Goal: Transaction & Acquisition: Purchase product/service

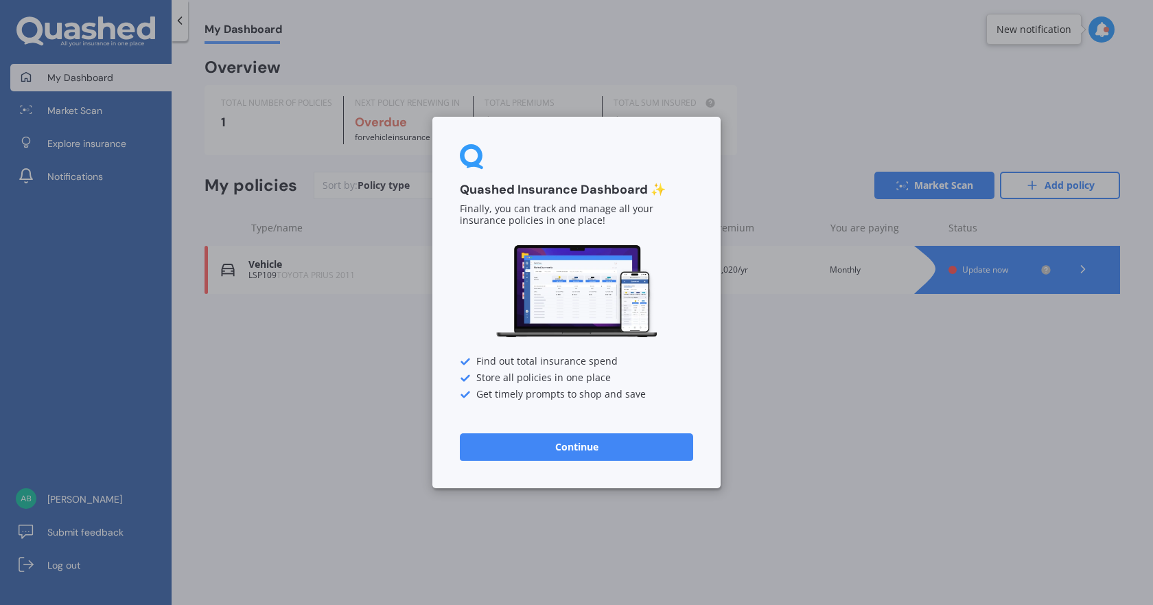
click at [588, 434] on button "Continue" at bounding box center [576, 446] width 233 height 27
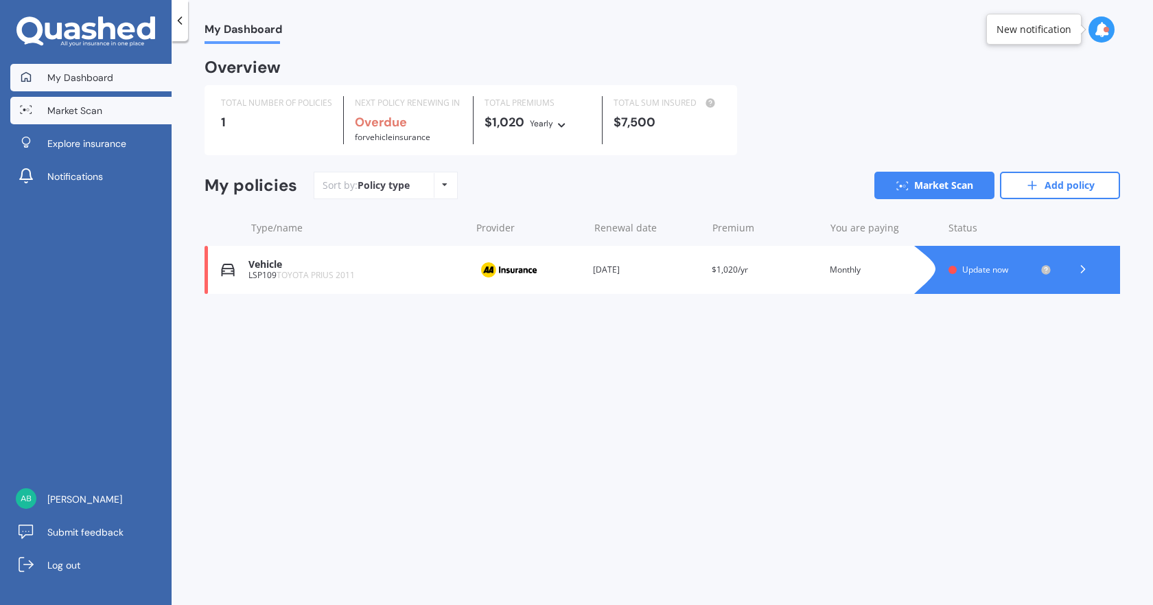
click at [94, 107] on span "Market Scan" at bounding box center [74, 111] width 55 height 14
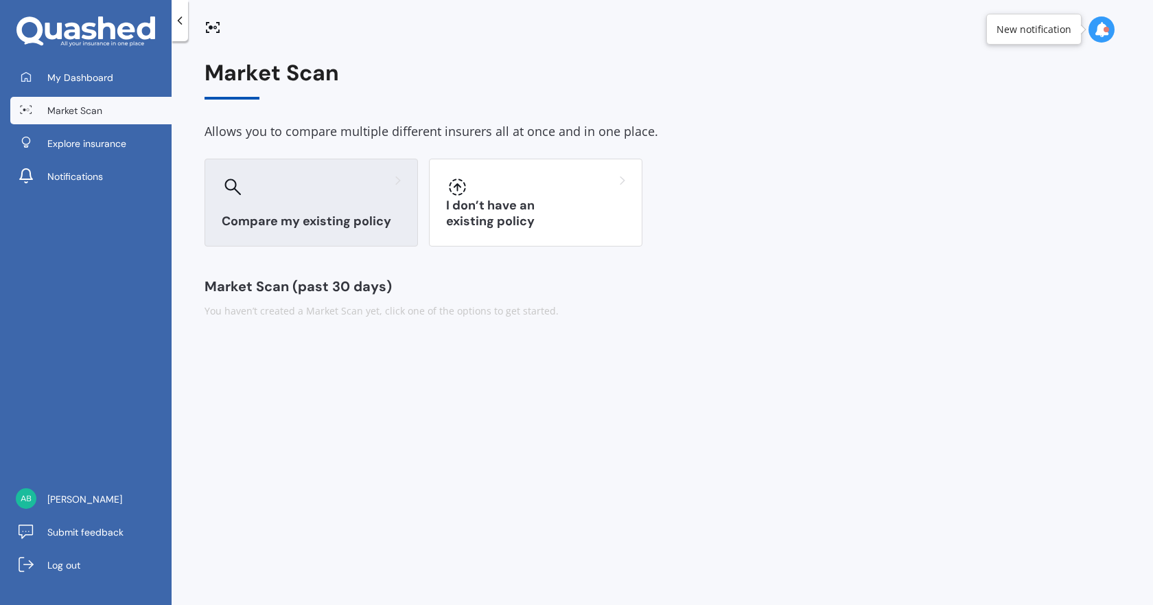
click at [352, 190] on div at bounding box center [311, 187] width 179 height 22
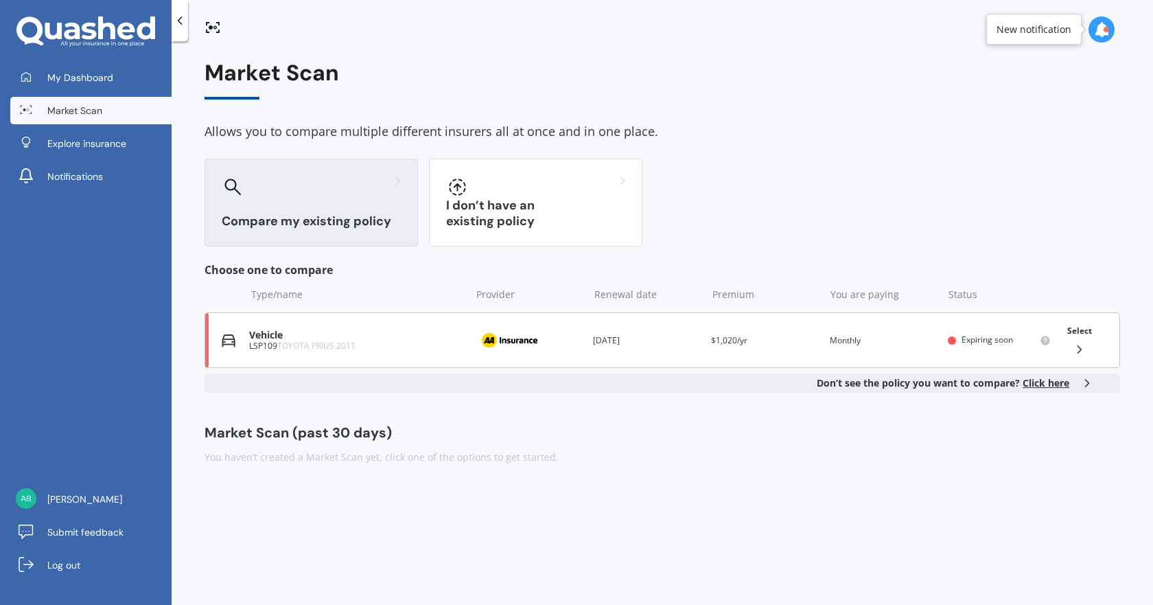
click at [1069, 344] on div at bounding box center [1074, 350] width 25 height 14
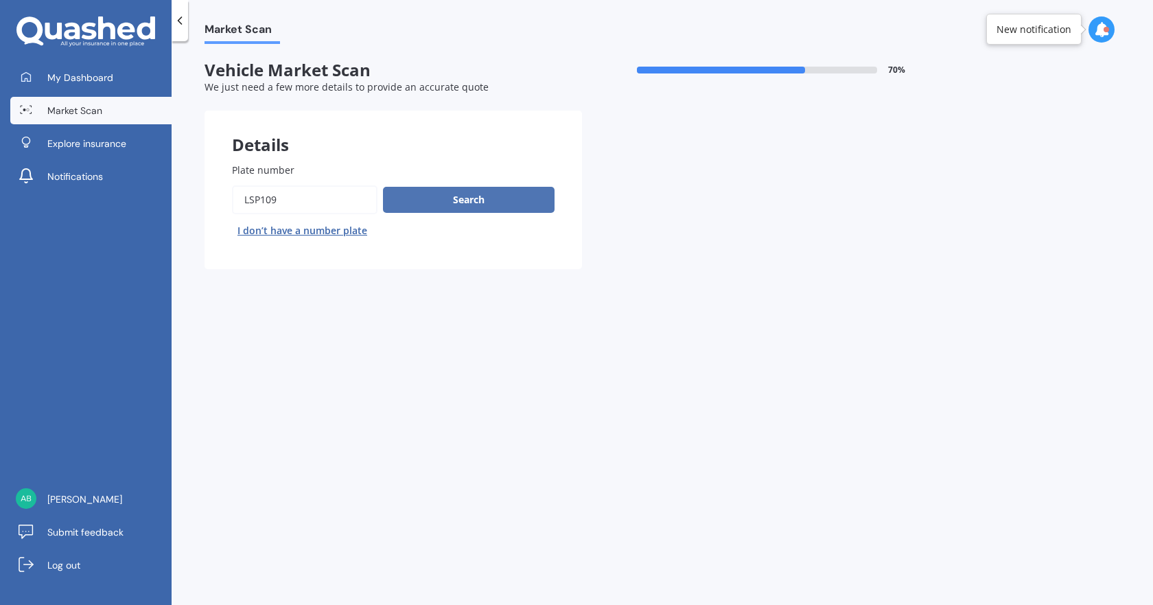
click at [408, 203] on button "Search" at bounding box center [469, 200] width 172 height 26
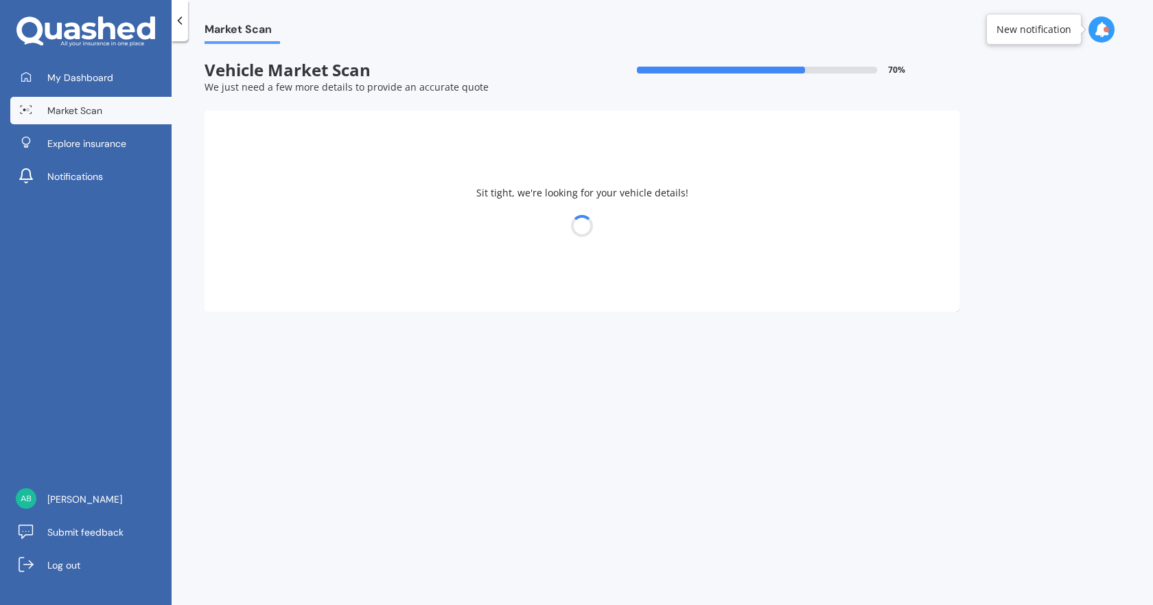
select select "TOYOTA"
select select "PRIUS"
select select "27"
select select "03"
select select "1988"
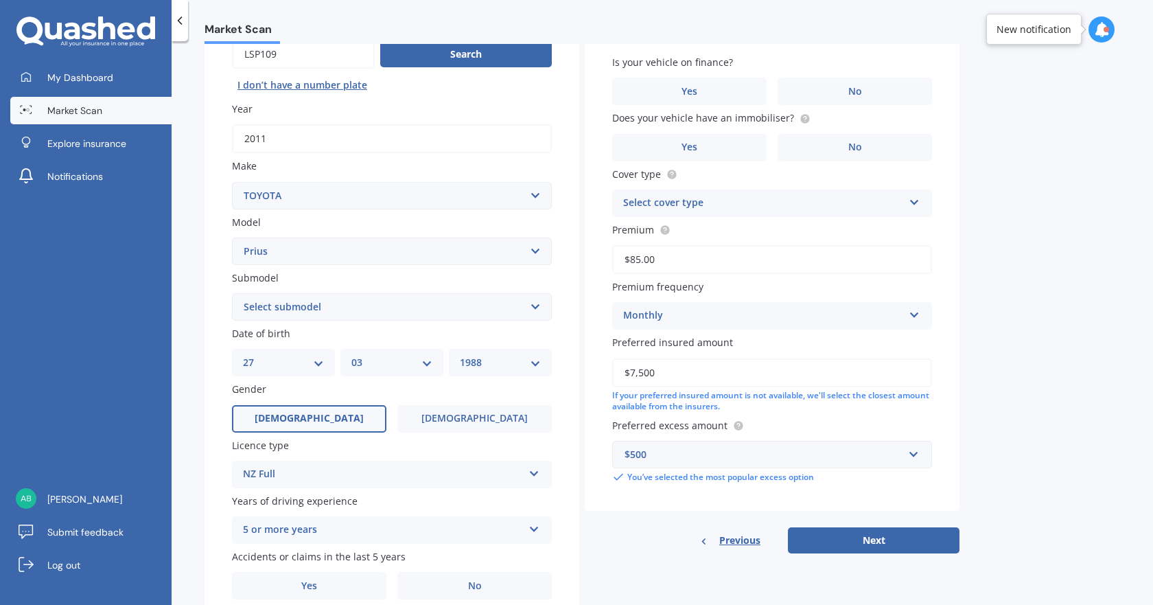
scroll to position [203, 0]
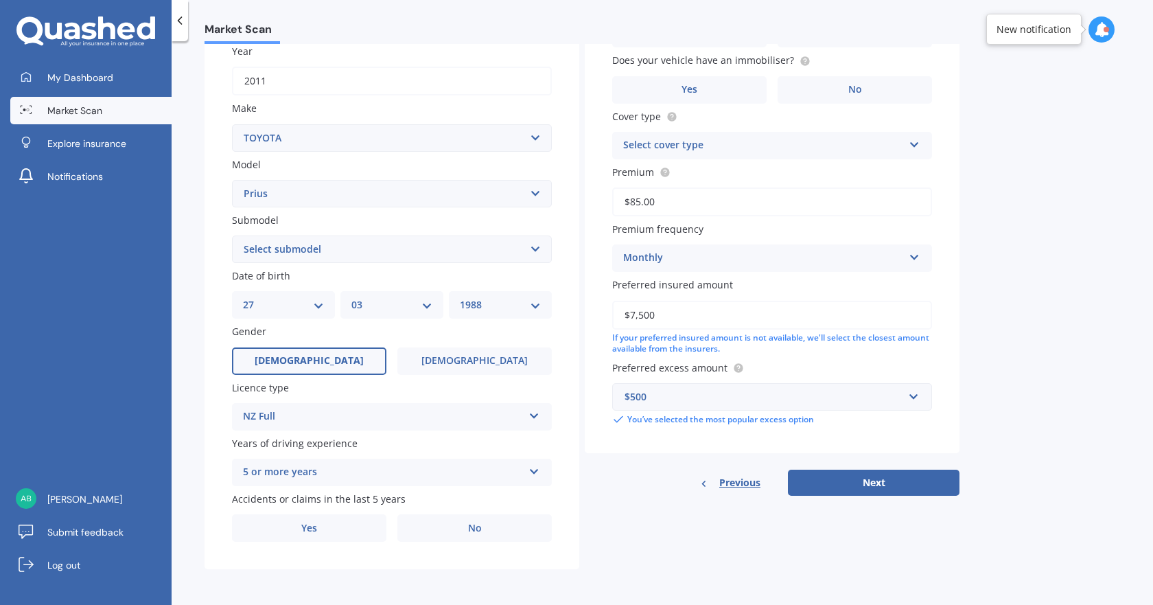
click at [354, 253] on select "Select submodel (All other) Hybrid" at bounding box center [392, 248] width 320 height 27
select select "HYBRID"
click at [232, 235] on select "Select submodel (All other) Hybrid" at bounding box center [392, 248] width 320 height 27
click at [461, 541] on label "No" at bounding box center [474, 527] width 154 height 27
click at [0, 0] on input "No" at bounding box center [0, 0] width 0 height 0
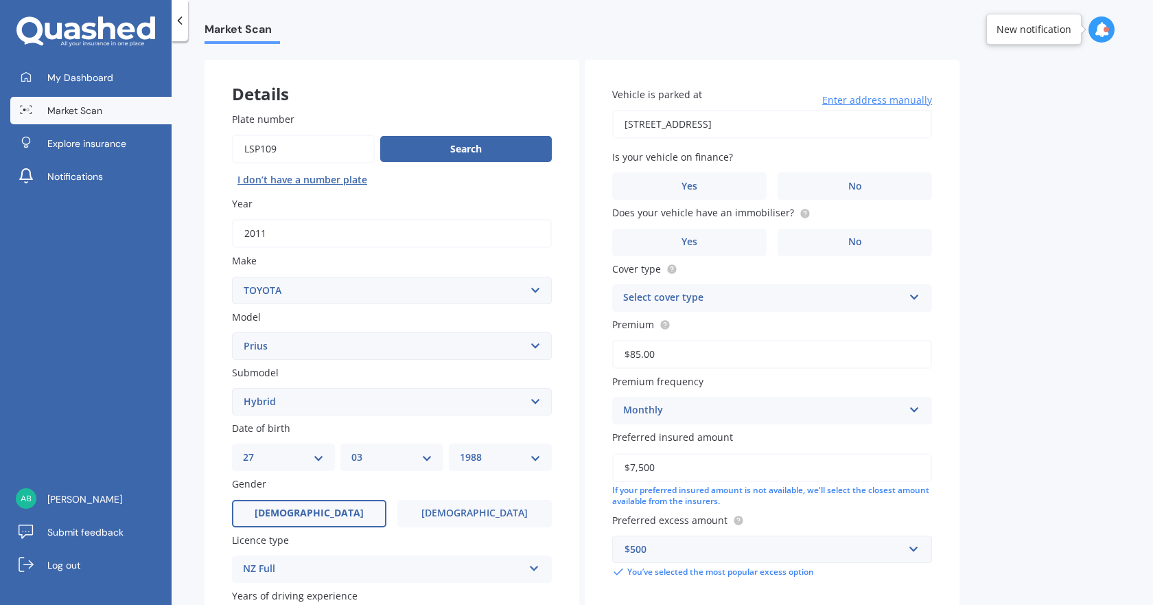
scroll to position [0, 0]
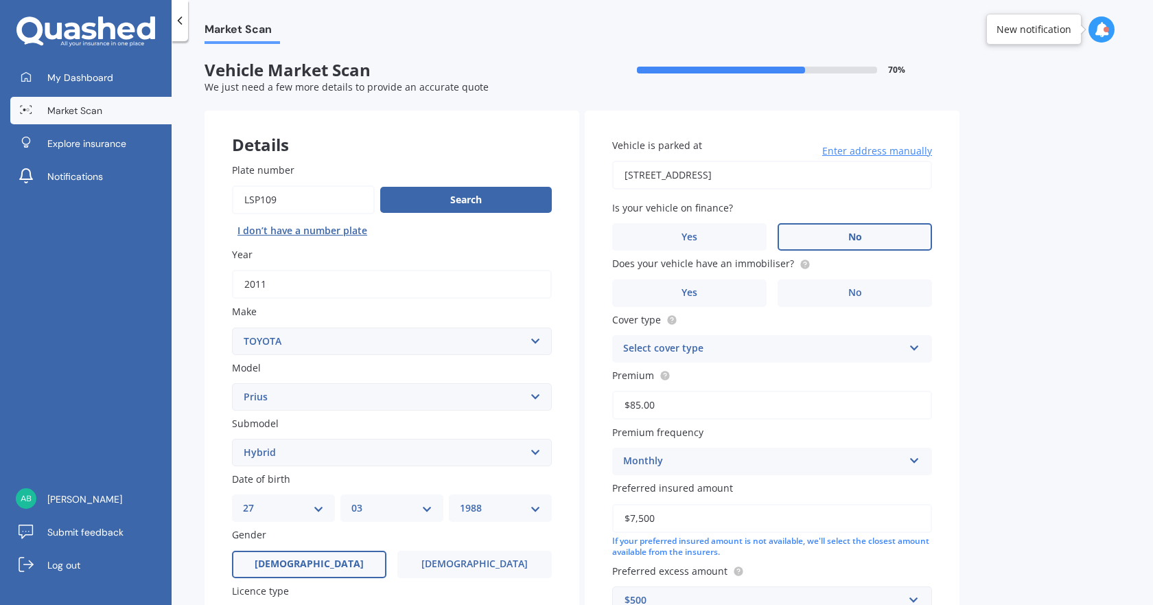
click at [831, 229] on label "No" at bounding box center [855, 236] width 154 height 27
click at [0, 0] on input "No" at bounding box center [0, 0] width 0 height 0
click at [748, 290] on label "Yes" at bounding box center [689, 292] width 154 height 27
click at [0, 0] on input "Yes" at bounding box center [0, 0] width 0 height 0
click at [722, 347] on div "Select cover type" at bounding box center [763, 349] width 280 height 16
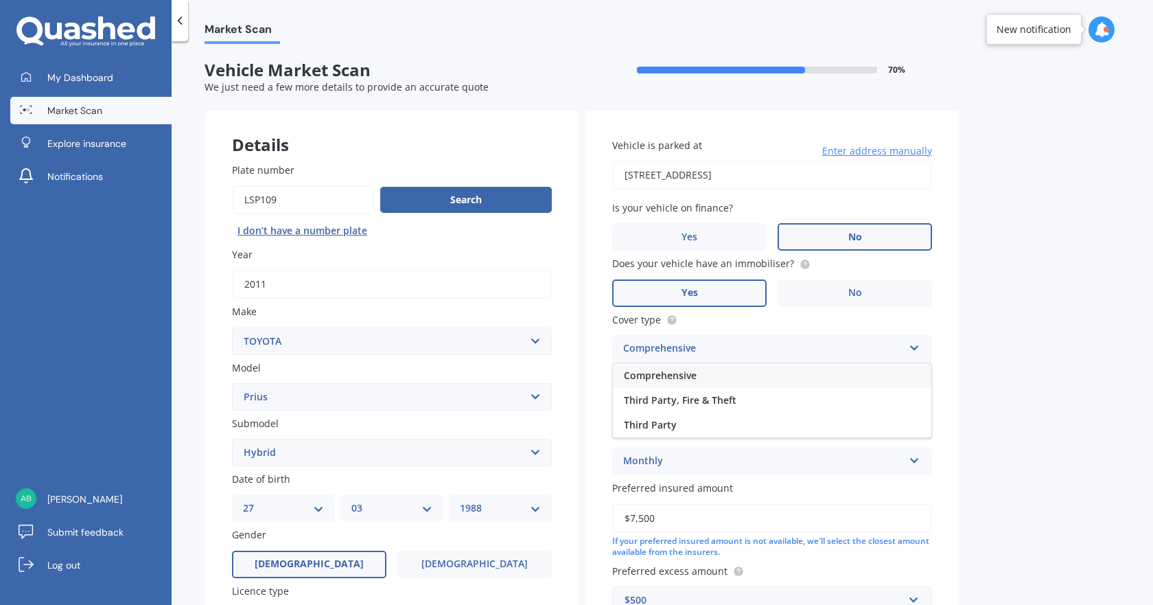
click at [703, 384] on div "Comprehensive" at bounding box center [772, 375] width 319 height 25
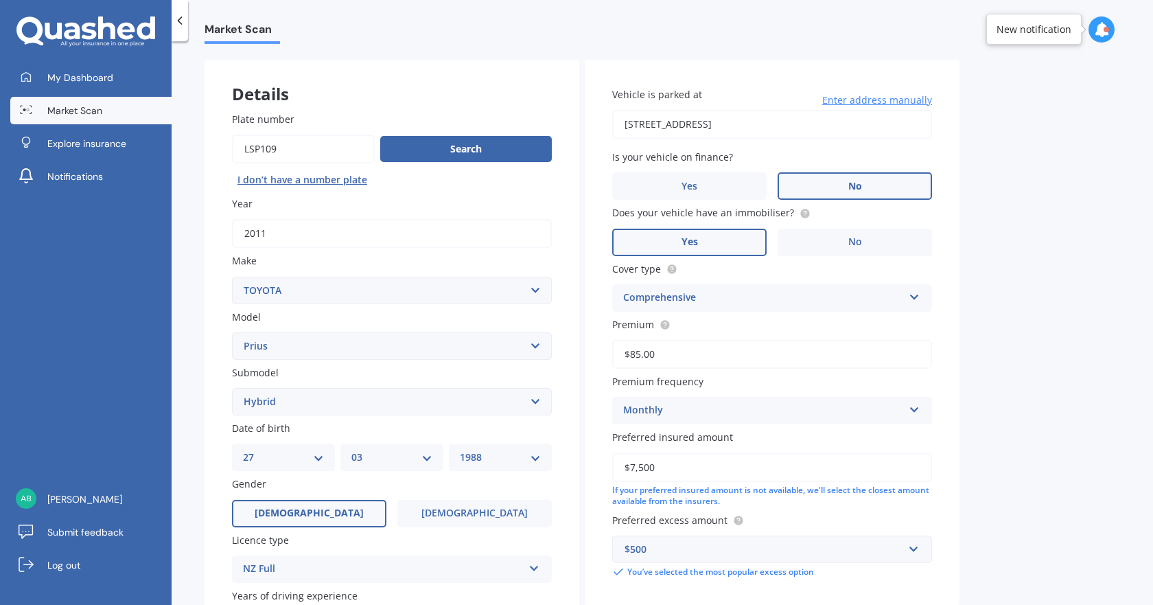
scroll to position [137, 0]
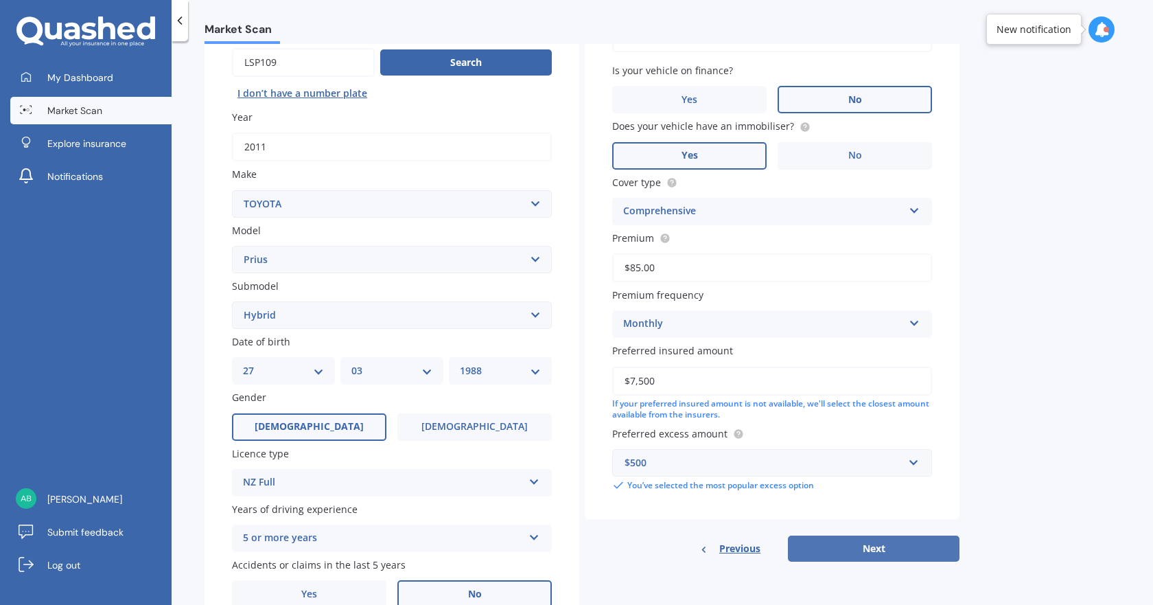
click at [850, 538] on button "Next" at bounding box center [874, 548] width 172 height 26
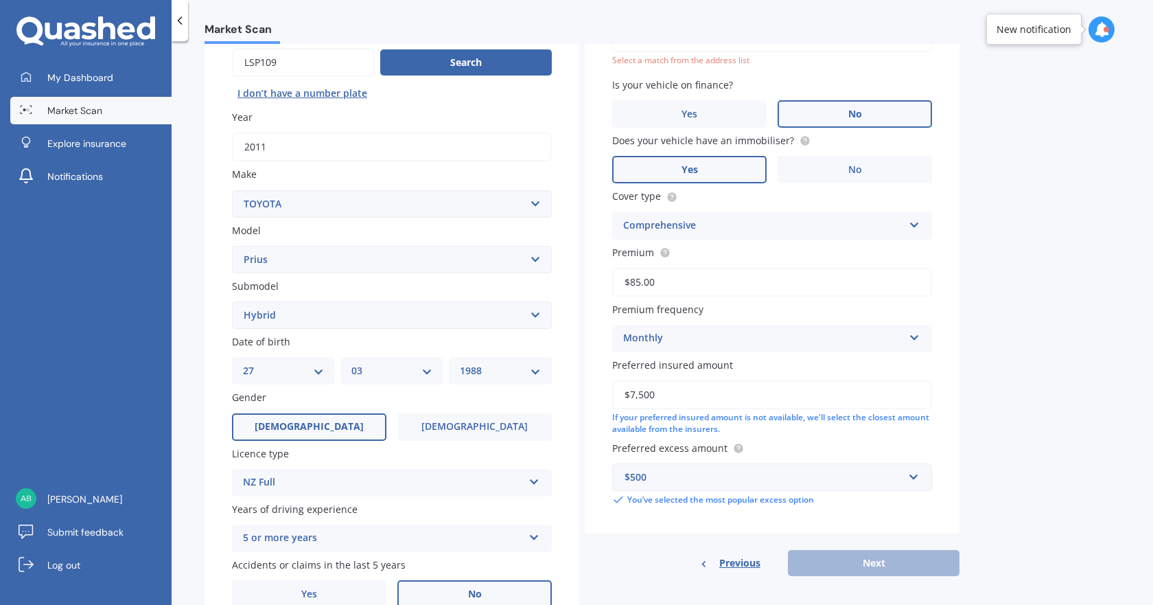
scroll to position [94, 0]
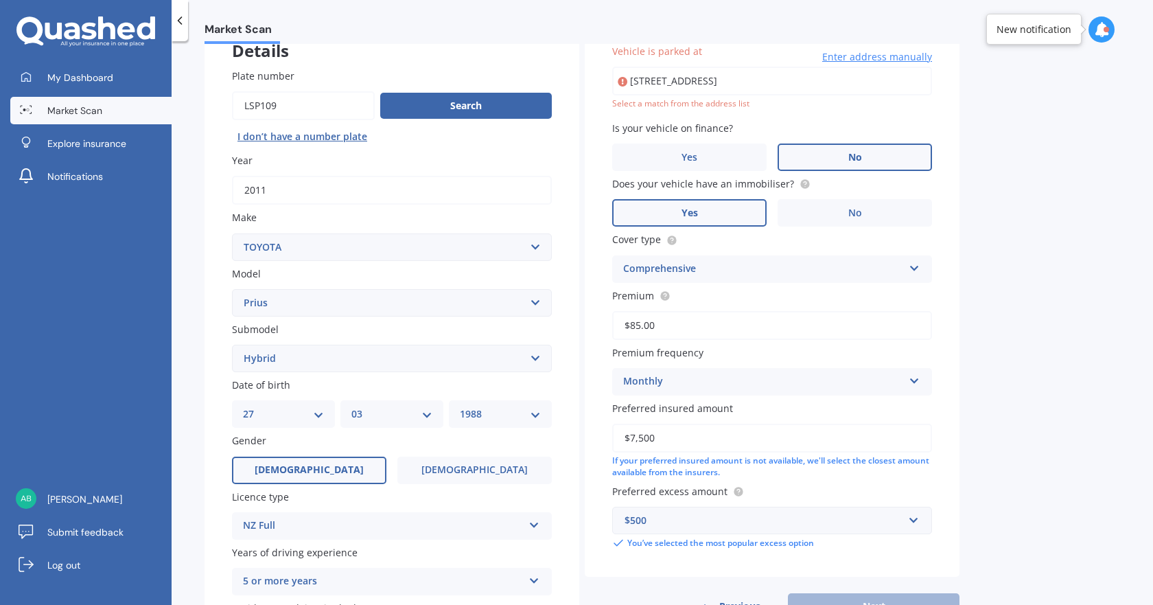
type input "85F Penney Avenue, Mount Roskill, Auckland 1041"
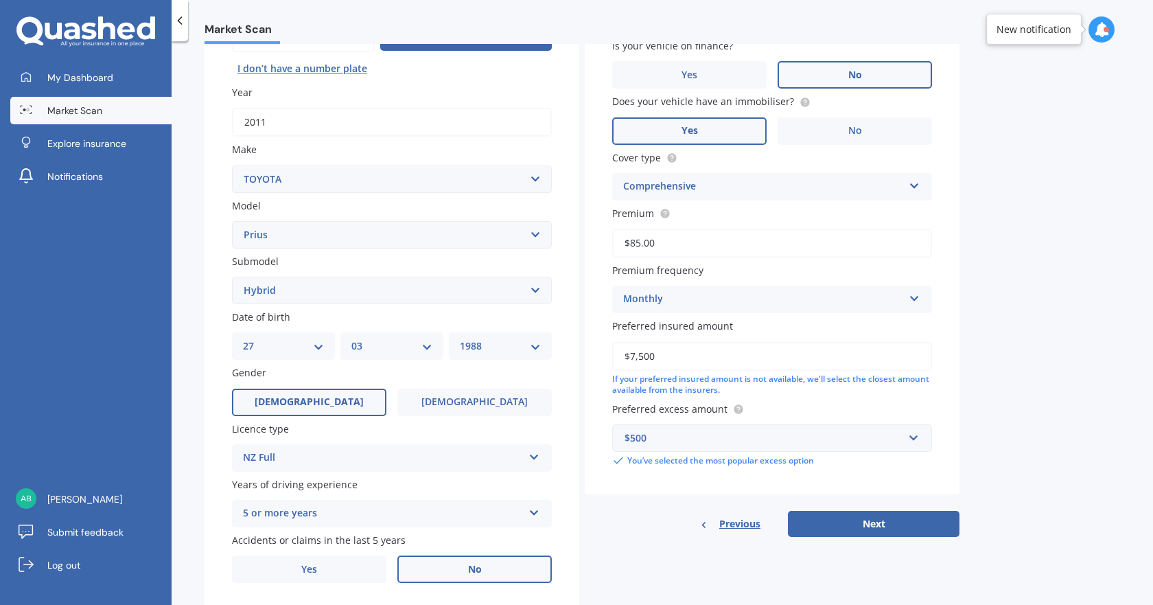
scroll to position [203, 0]
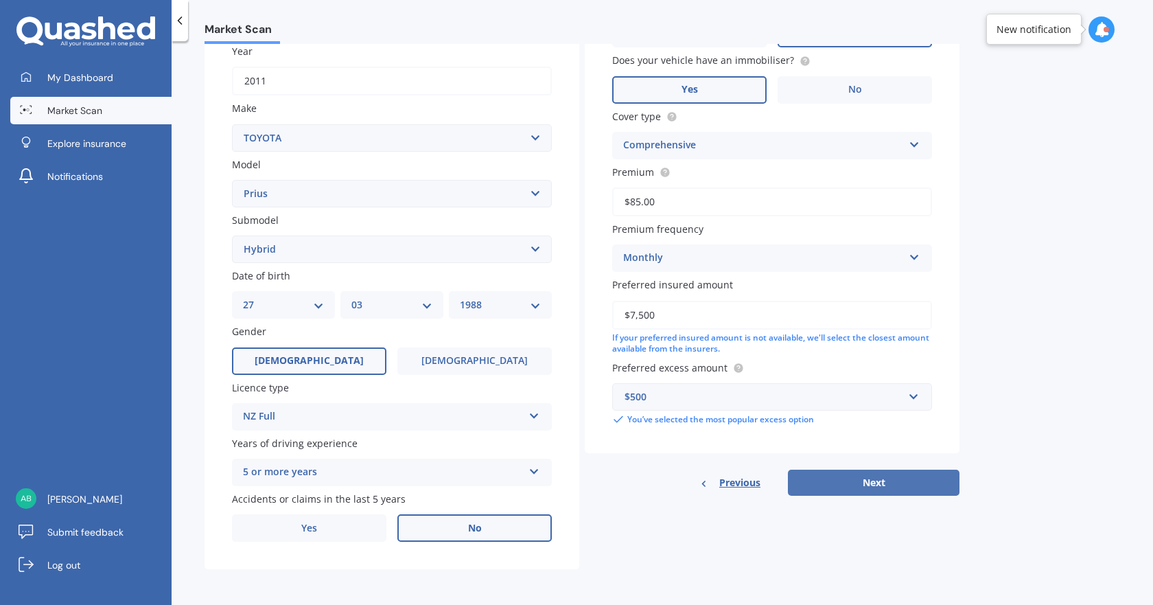
click at [898, 470] on button "Next" at bounding box center [874, 483] width 172 height 26
select select "27"
select select "03"
select select "1988"
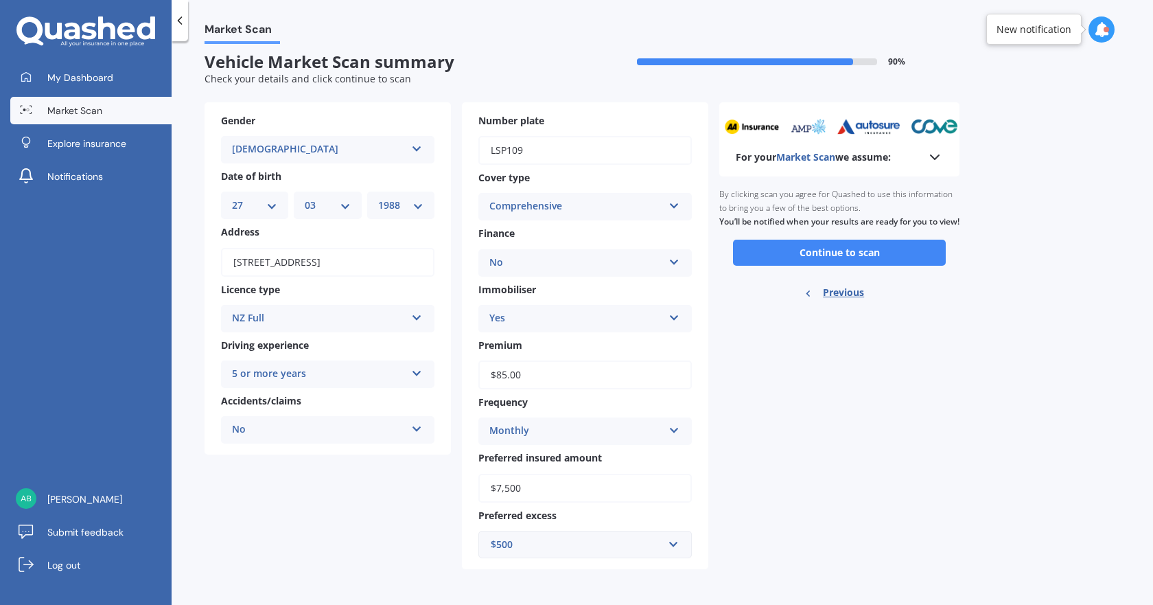
scroll to position [0, 0]
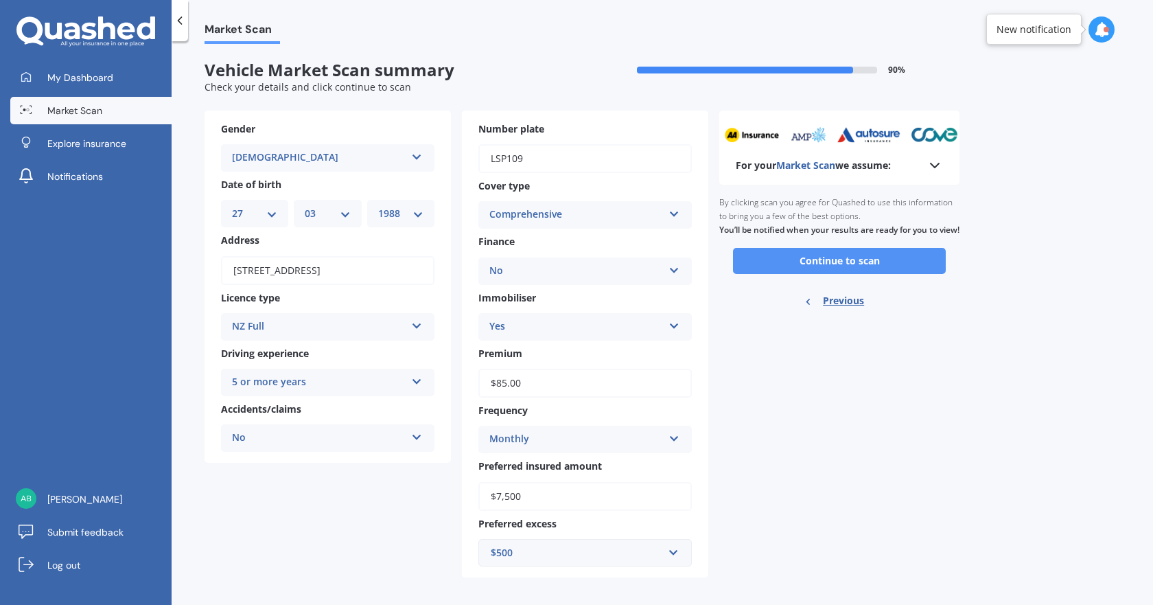
click at [794, 274] on button "Continue to scan" at bounding box center [839, 261] width 213 height 26
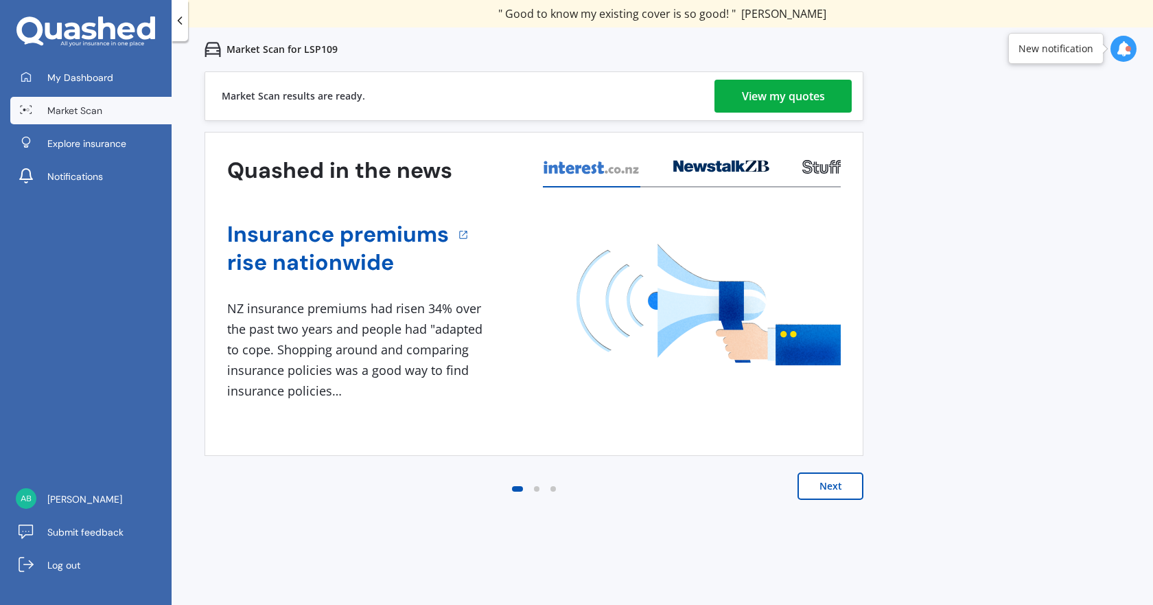
click at [809, 86] on div "View my quotes" at bounding box center [783, 96] width 83 height 33
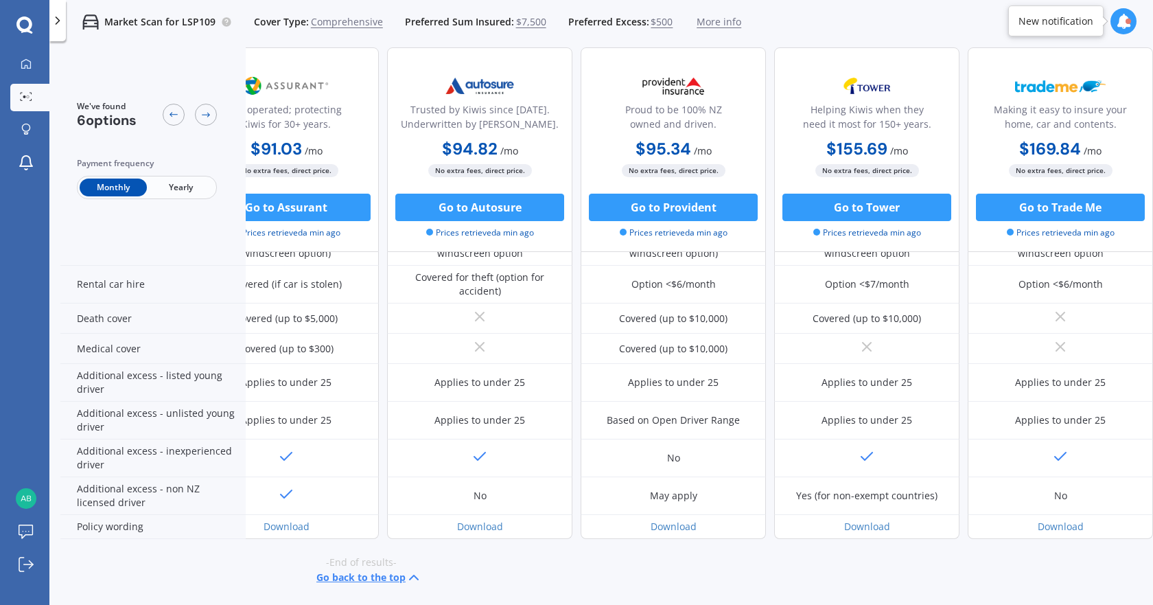
scroll to position [590, 0]
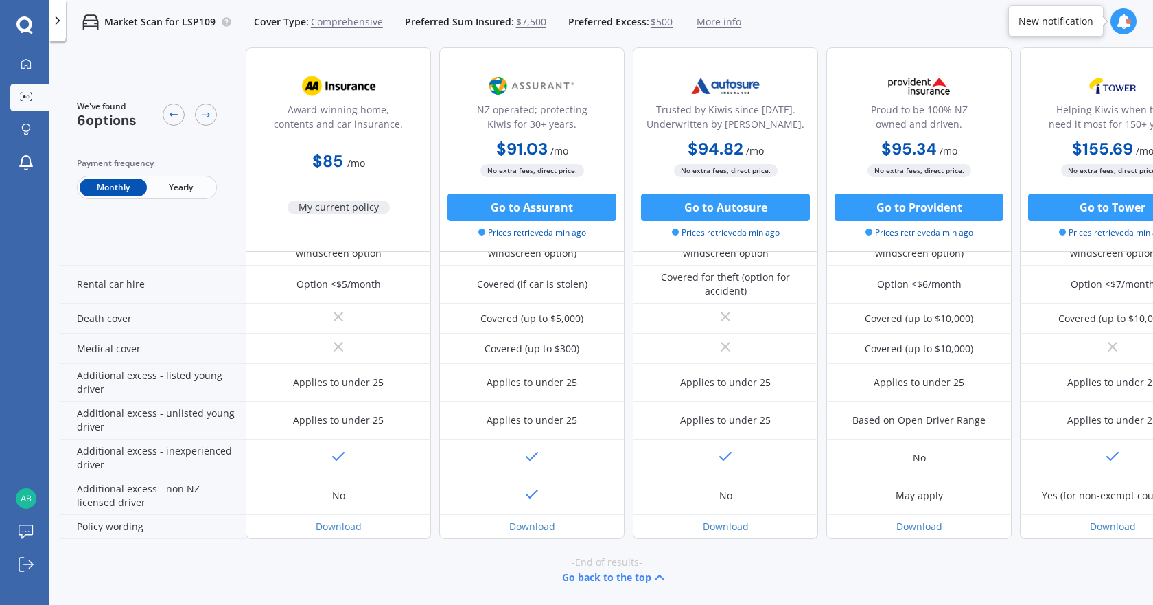
click at [325, 207] on span "My current policy" at bounding box center [339, 207] width 102 height 14
click at [704, 209] on button "Go to Autosure" at bounding box center [725, 207] width 169 height 27
